Goal: Task Accomplishment & Management: Manage account settings

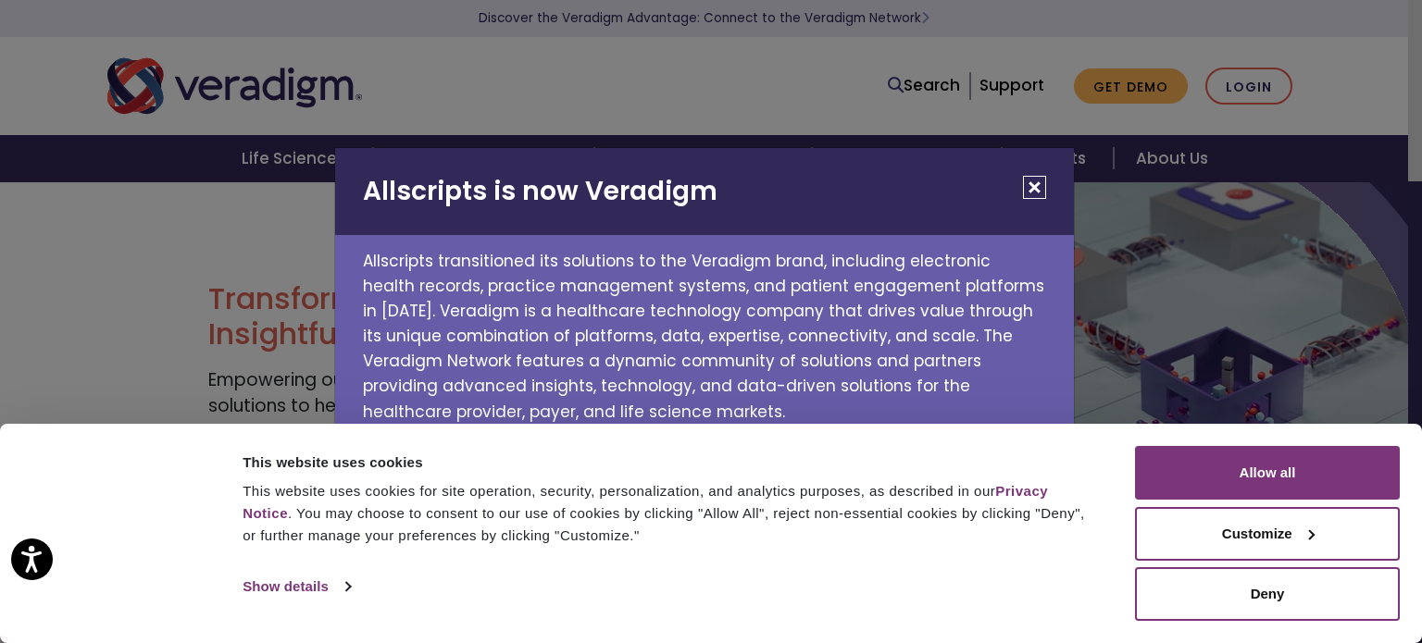
click at [1263, 70] on div "Allscripts is now Veradigm Allscripts transitioned its solutions to the Veradig…" at bounding box center [711, 321] width 1422 height 643
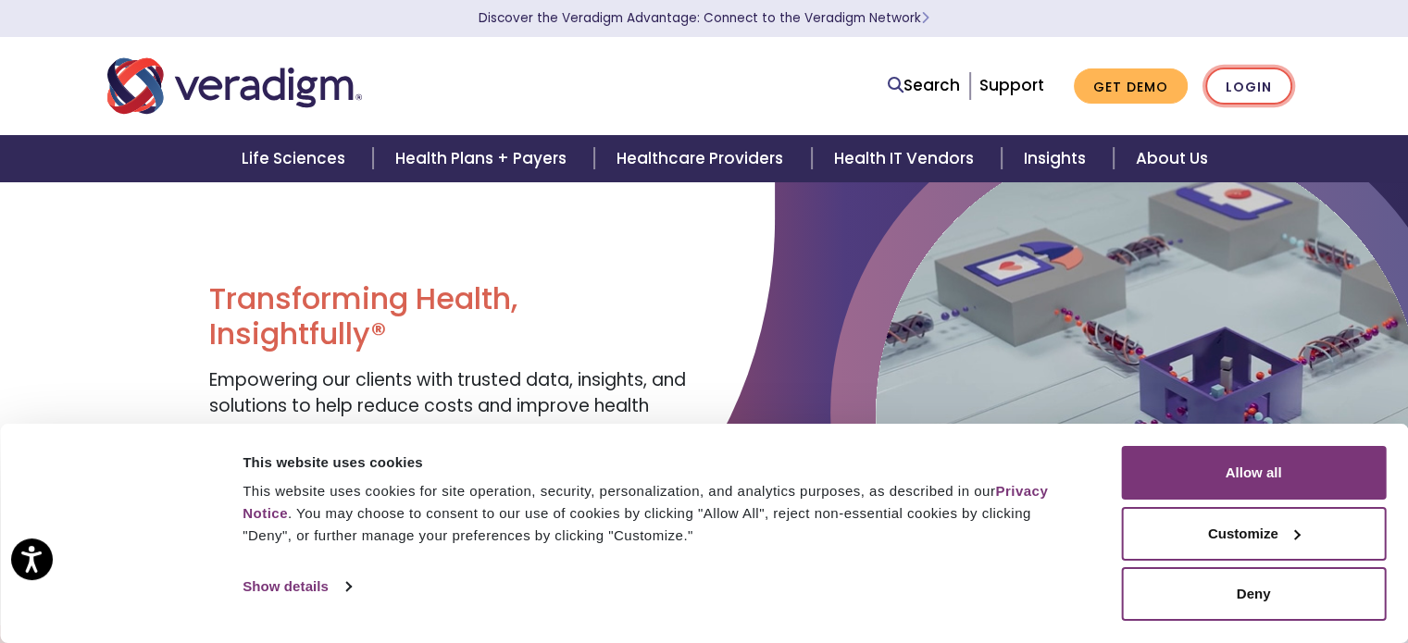
click at [1236, 96] on link "Login" at bounding box center [1248, 87] width 87 height 38
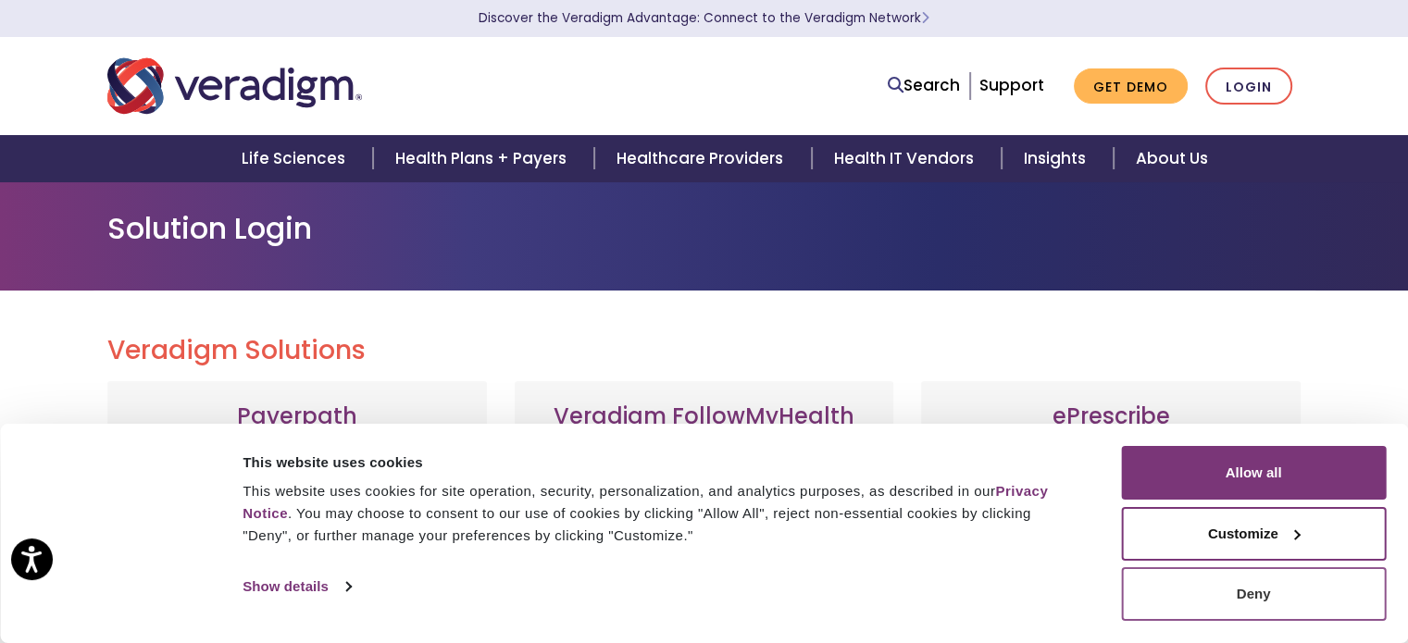
click at [1180, 603] on button "Deny" at bounding box center [1253, 594] width 265 height 54
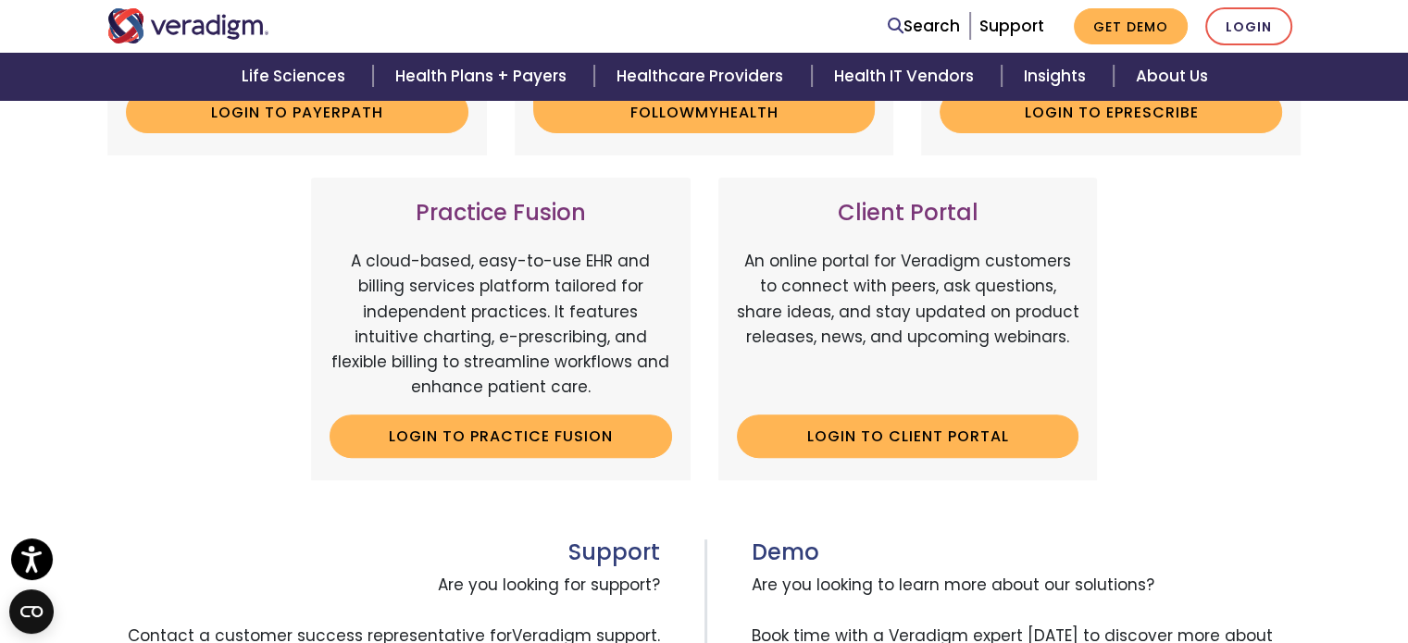
scroll to position [566, 0]
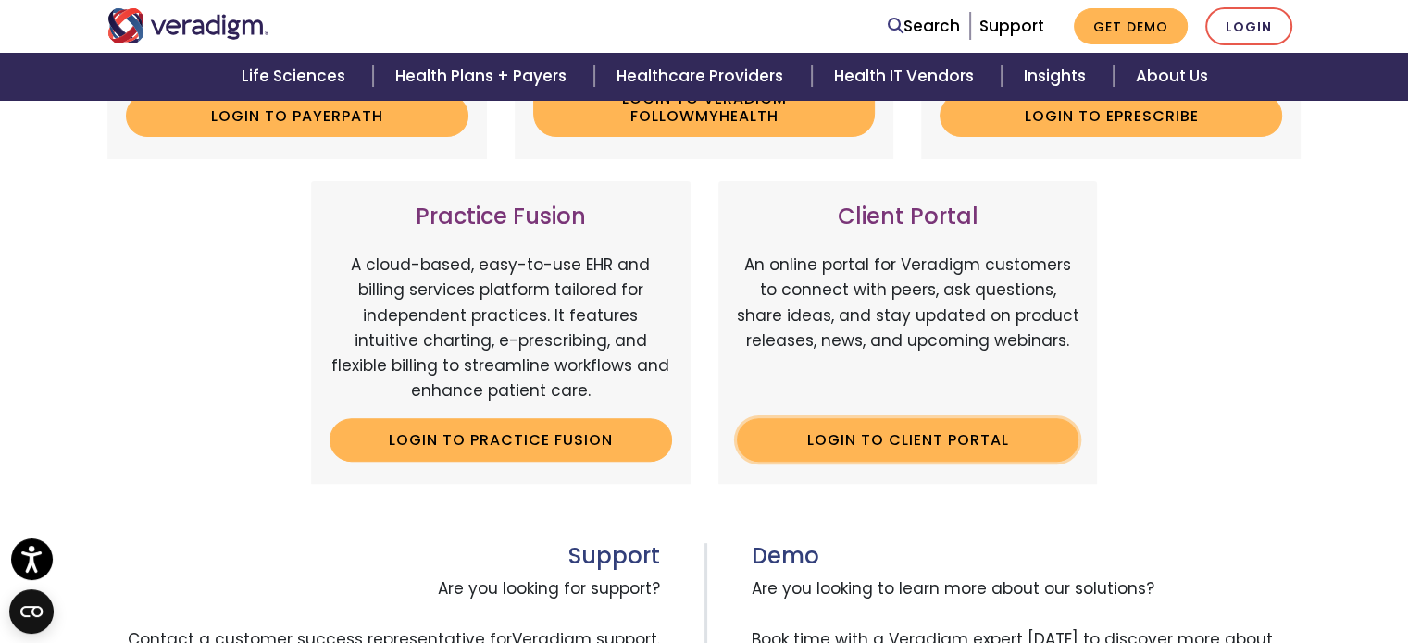
click at [899, 437] on link "Login to Client Portal" at bounding box center [908, 439] width 342 height 43
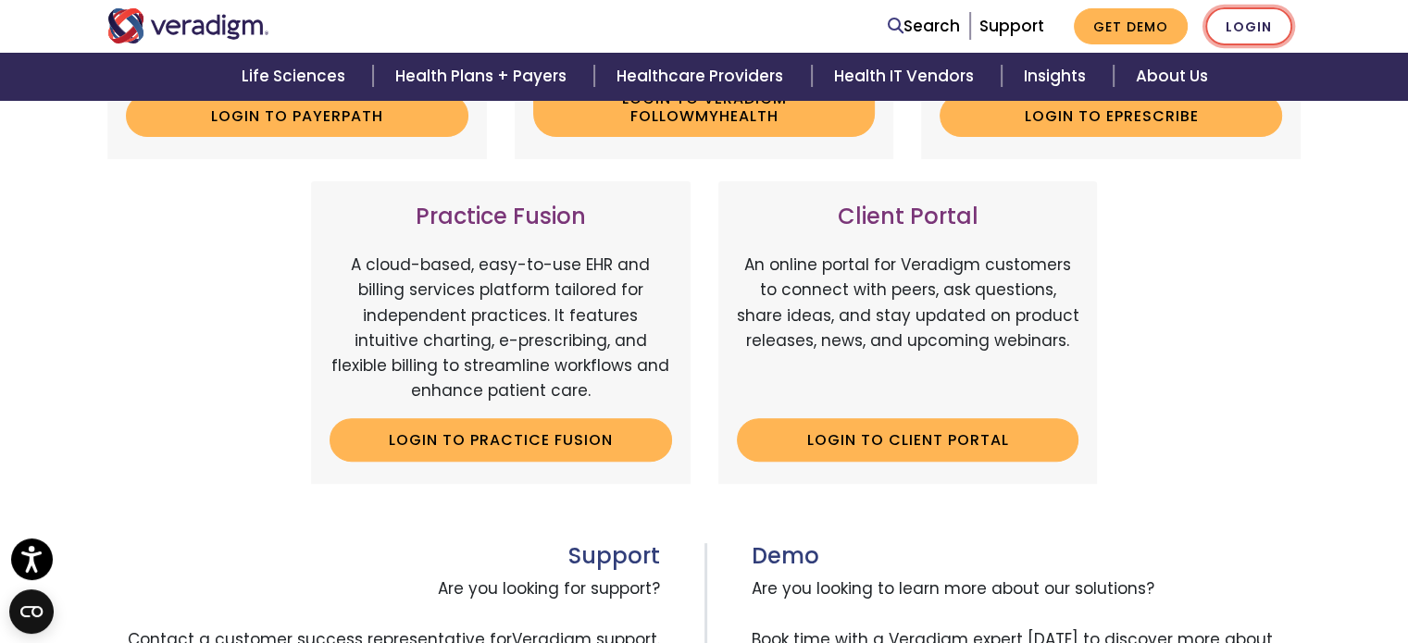
click at [1264, 25] on link "Login" at bounding box center [1248, 26] width 87 height 38
